Goal: Transaction & Acquisition: Purchase product/service

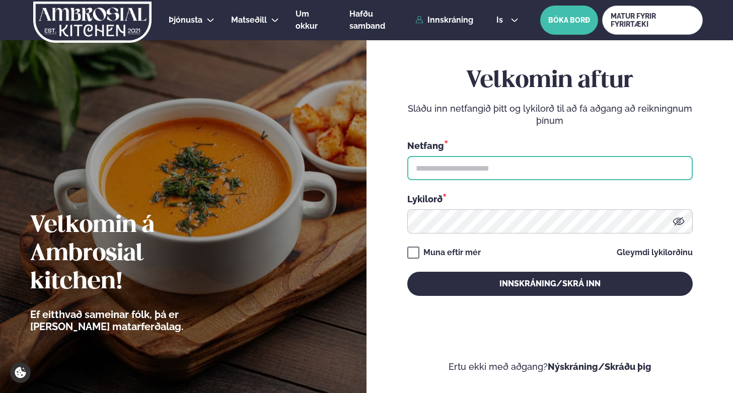
click at [503, 170] on input "text" at bounding box center [551, 168] width 286 height 24
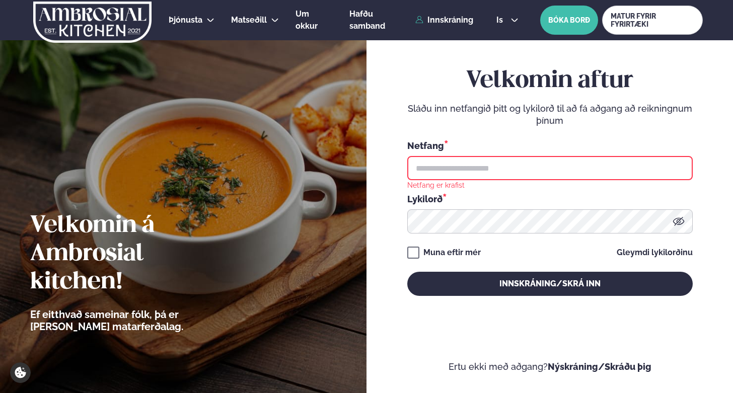
type input "**********"
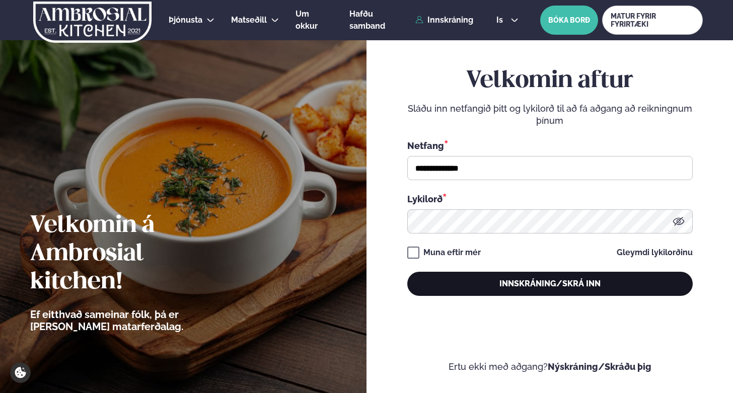
click at [516, 284] on button "Innskráning/Skrá inn" at bounding box center [551, 284] width 286 height 24
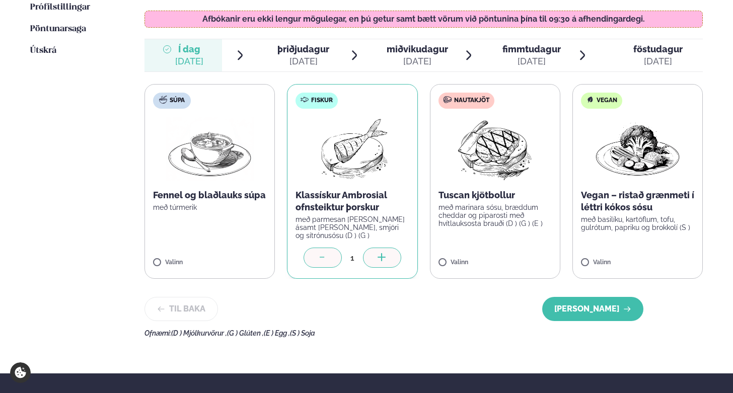
scroll to position [320, 0]
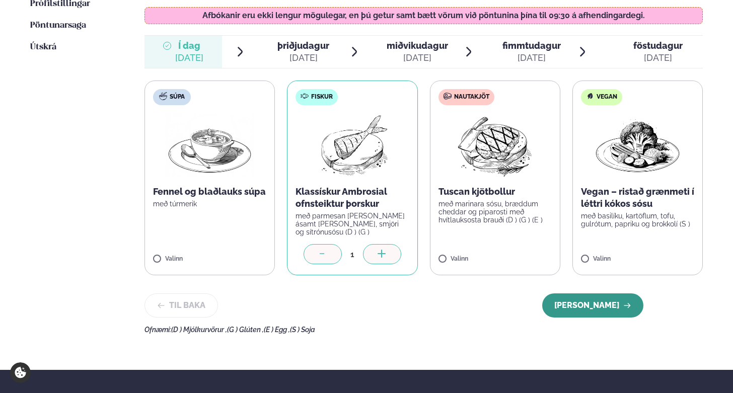
click at [615, 294] on button "[PERSON_NAME]" at bounding box center [593, 306] width 101 height 24
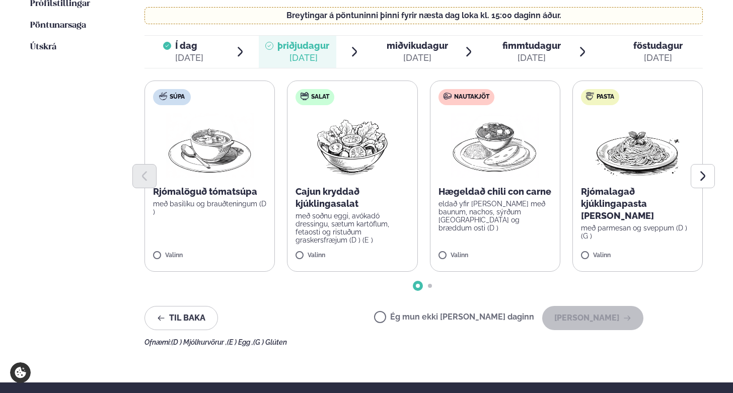
click at [478, 239] on label "Nautakjöt Hægeldað chili con carne eldað yfir [PERSON_NAME] með baunum, nachos,…" at bounding box center [495, 176] width 130 height 191
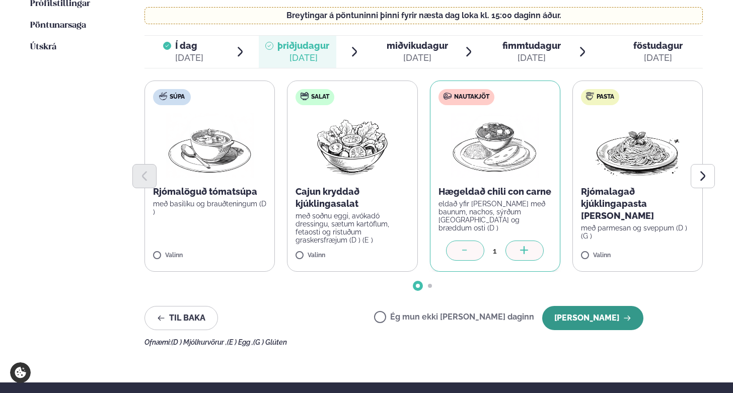
click at [597, 306] on button "[PERSON_NAME]" at bounding box center [593, 318] width 101 height 24
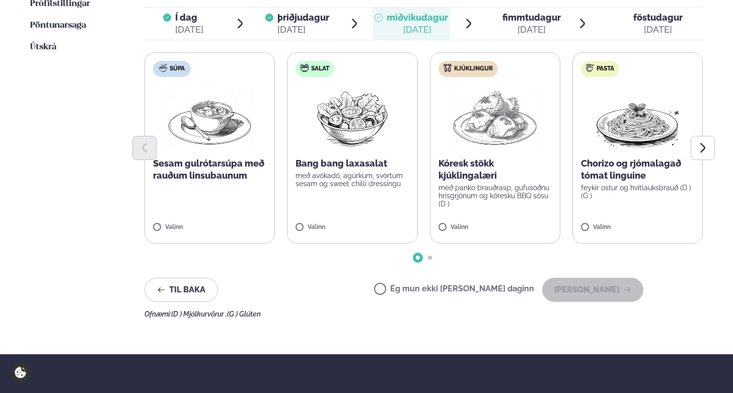
click at [462, 212] on label "Kjúklingur Kóresk stökk kjúklingalæri með panko brauðrasp, gufusoðnu hrísgrjónu…" at bounding box center [495, 147] width 130 height 191
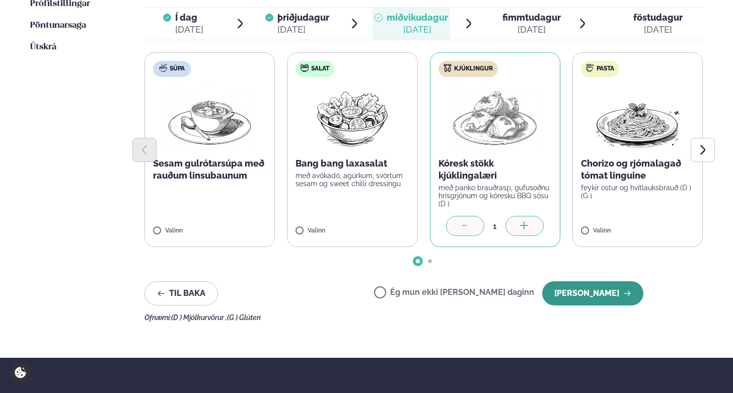
click at [598, 282] on button "[PERSON_NAME]" at bounding box center [593, 294] width 101 height 24
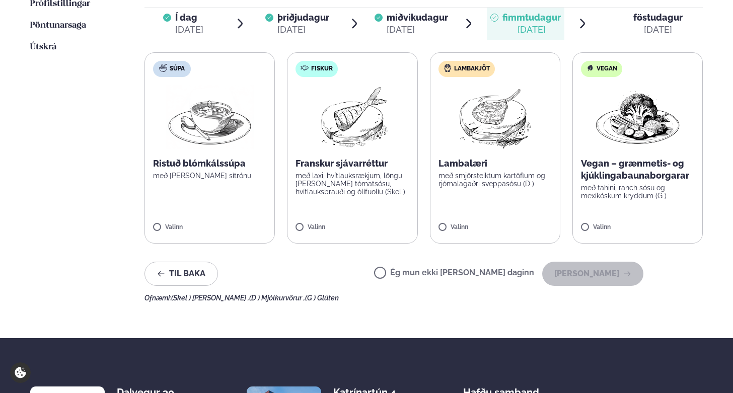
click at [332, 209] on label "Fiskur Franskur sjávarréttur með laxi, hvítlauksrækjum, löngu [PERSON_NAME] tóm…" at bounding box center [352, 147] width 130 height 191
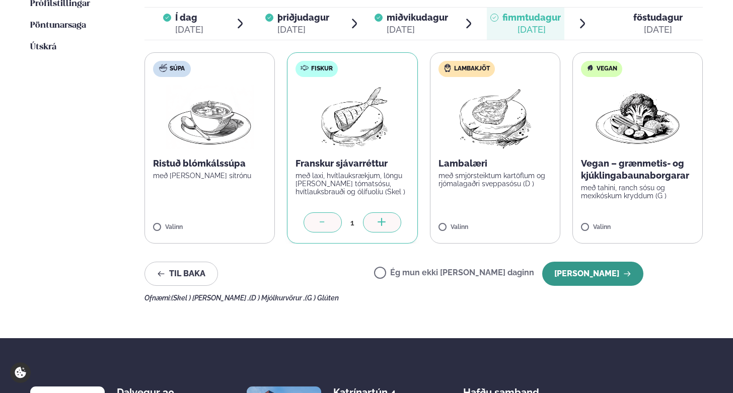
click at [603, 262] on button "[PERSON_NAME]" at bounding box center [593, 274] width 101 height 24
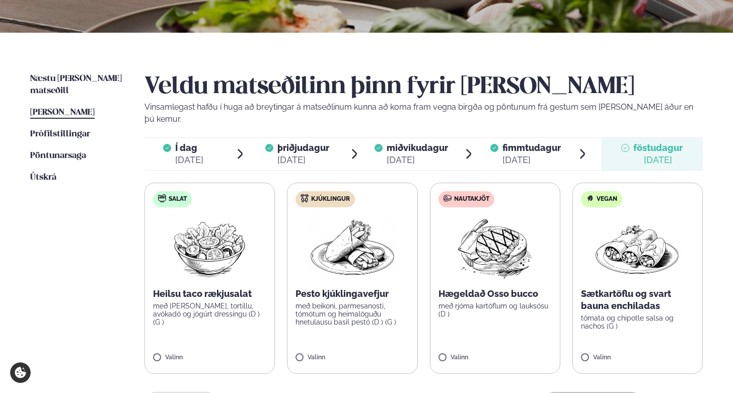
scroll to position [334, 0]
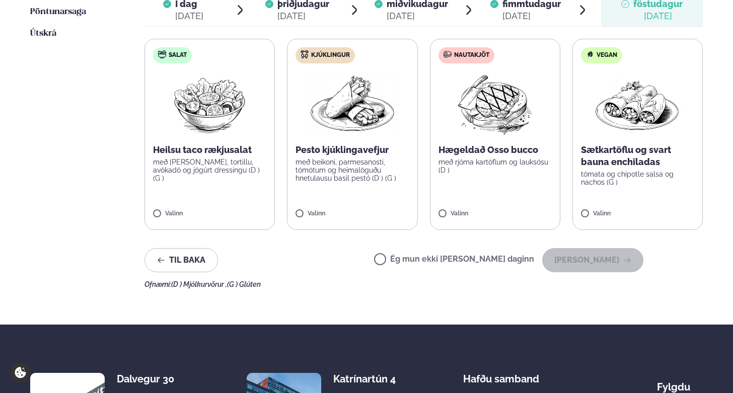
click at [430, 255] on label "Ég mun ekki [PERSON_NAME] daginn" at bounding box center [454, 260] width 160 height 11
click at [590, 248] on button "[PERSON_NAME]" at bounding box center [593, 260] width 101 height 24
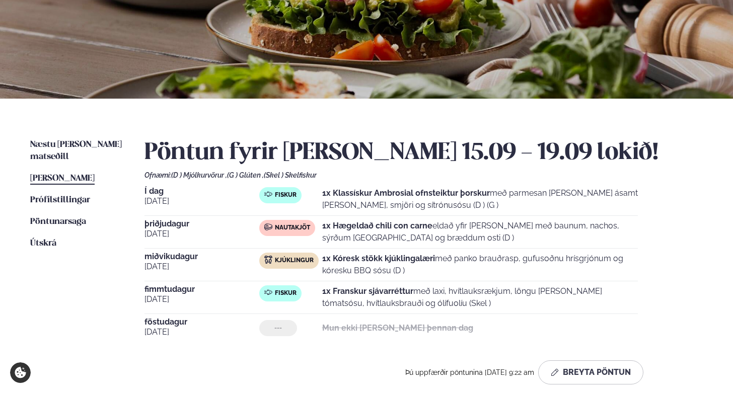
scroll to position [156, 0]
